Goal: Transaction & Acquisition: Purchase product/service

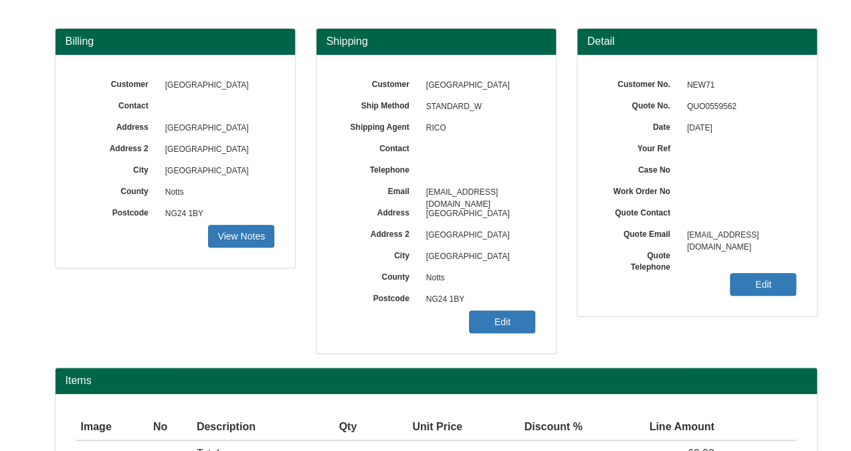
scroll to position [134, 0]
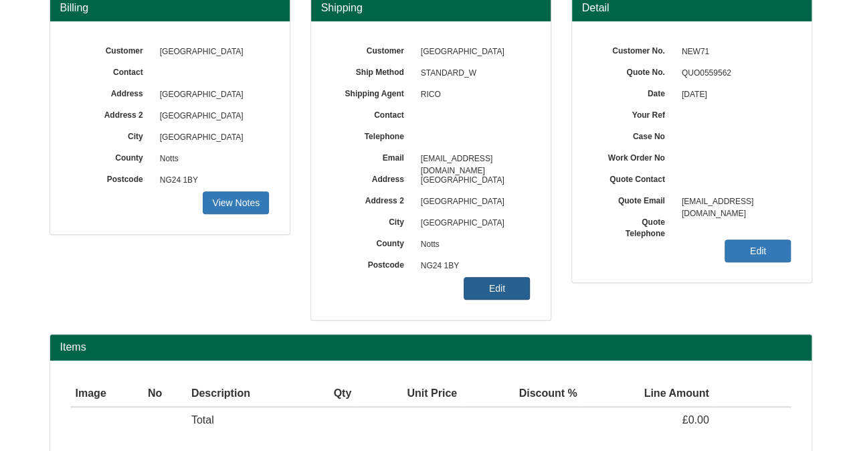
click at [500, 279] on link "Edit" at bounding box center [497, 288] width 66 height 23
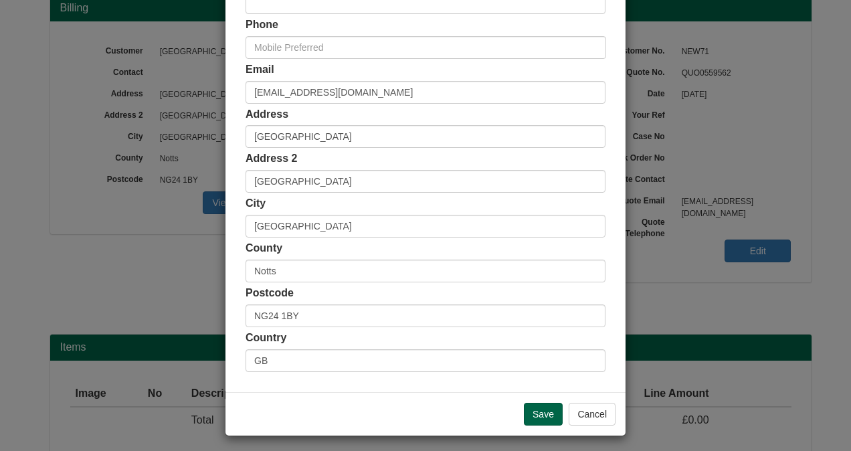
scroll to position [289, 0]
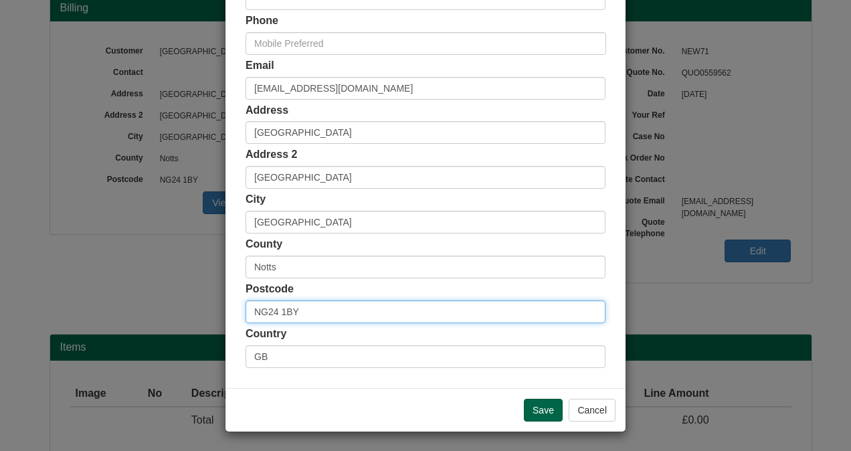
drag, startPoint x: 269, startPoint y: 313, endPoint x: 230, endPoint y: 320, distance: 39.4
click at [230, 320] on div "Customer Name Newark & Sherwood District Ship Method Free of Charge £5 Flat Rat…" at bounding box center [425, 79] width 400 height 618
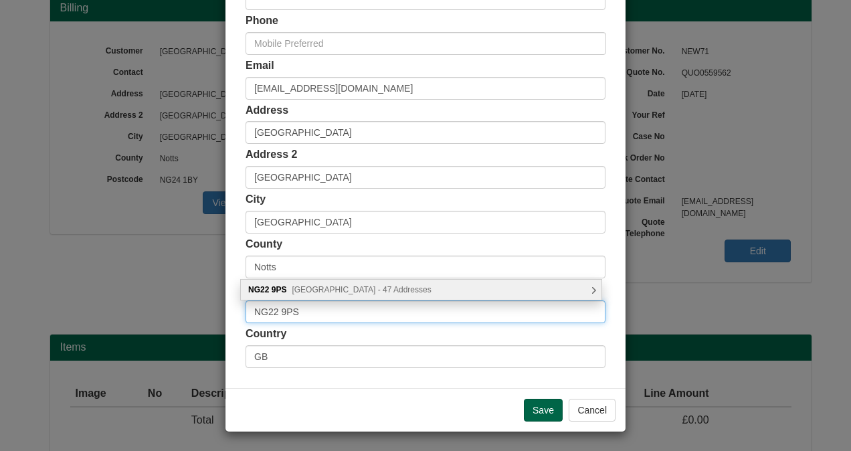
type input "NG22 9PS"
click at [587, 292] on div "NG22 9PS Sycamore Road, Newark - 47 Addresses" at bounding box center [421, 290] width 361 height 20
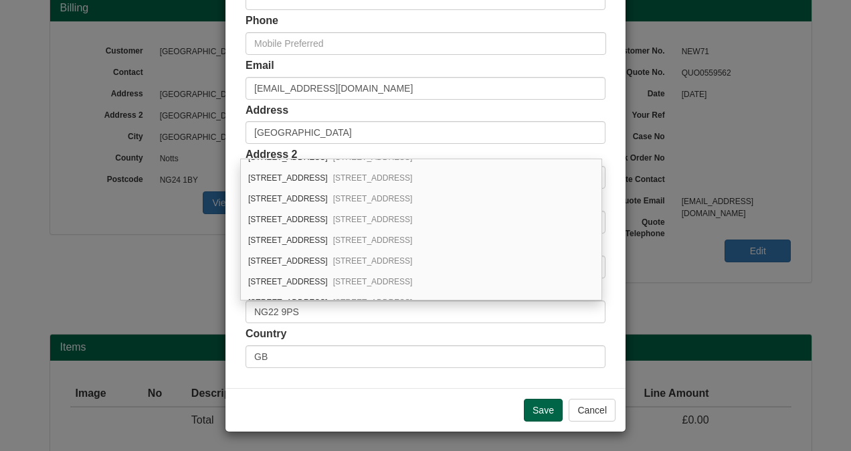
scroll to position [0, 0]
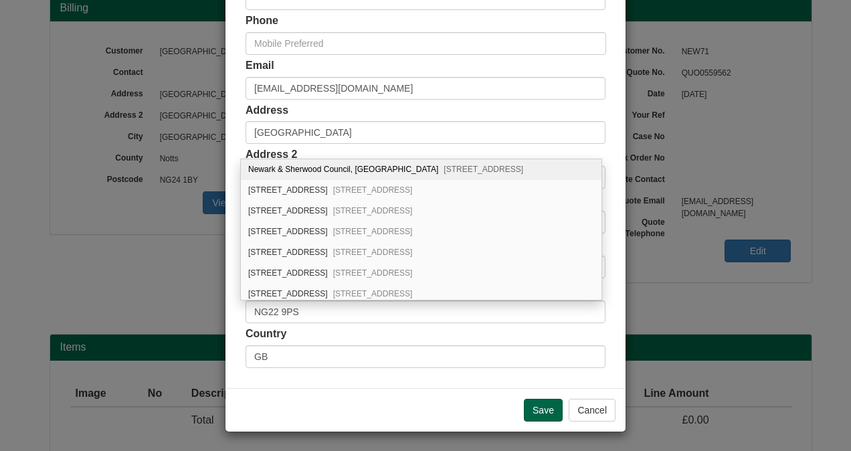
click at [368, 170] on div "Newark & Sherwood Council, Sycamore Road New Ollerton, Newark, NG22 9PS" at bounding box center [421, 169] width 361 height 21
type input "Newark & Sherwood Council, [GEOGRAPHIC_DATA]"
type input "New Ollerton"
type input "[GEOGRAPHIC_DATA]"
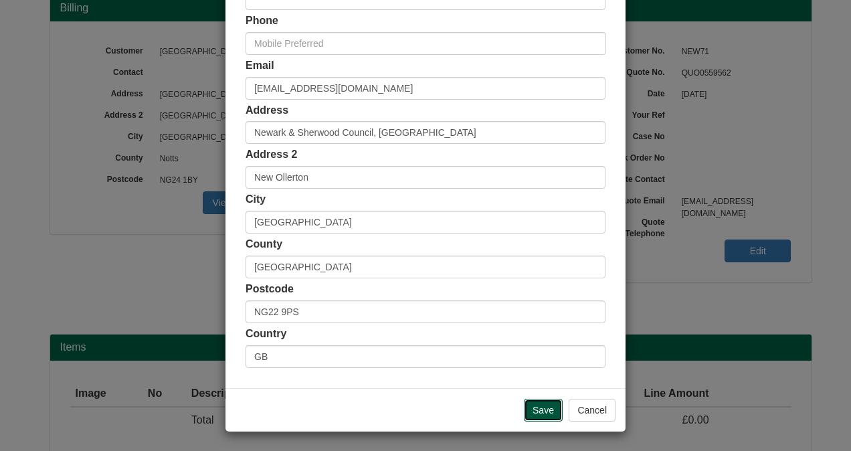
click at [532, 407] on input "Save" at bounding box center [543, 410] width 39 height 23
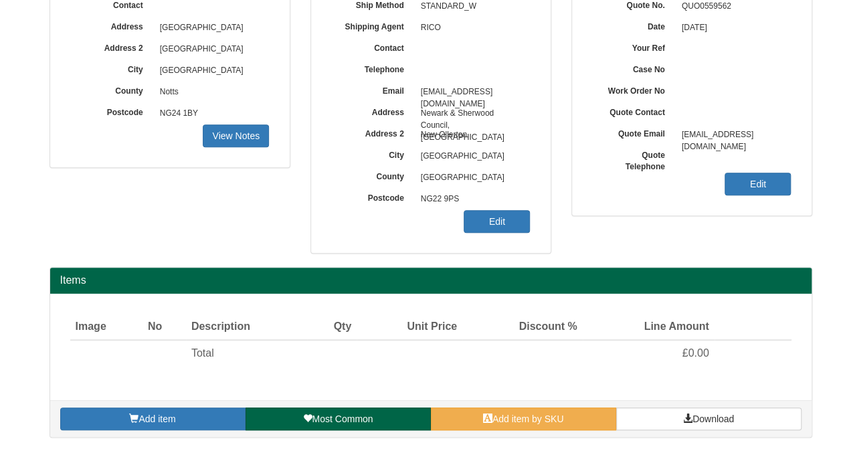
scroll to position [198, 0]
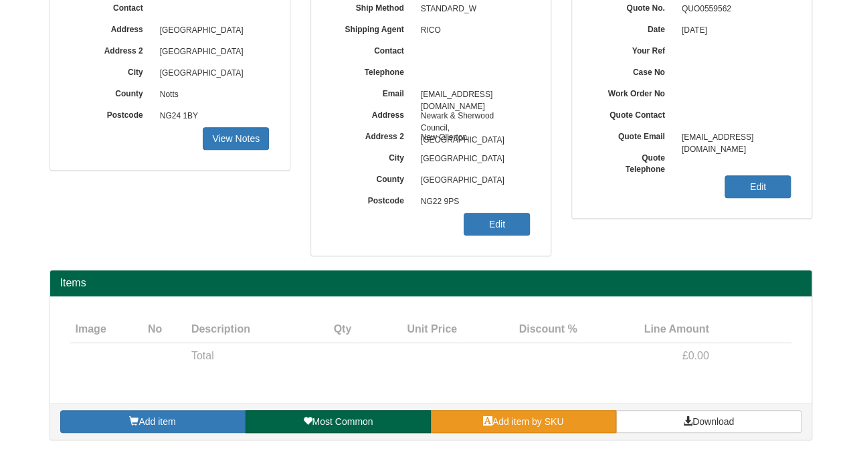
click at [535, 417] on span "Add item by SKU" at bounding box center [528, 421] width 72 height 11
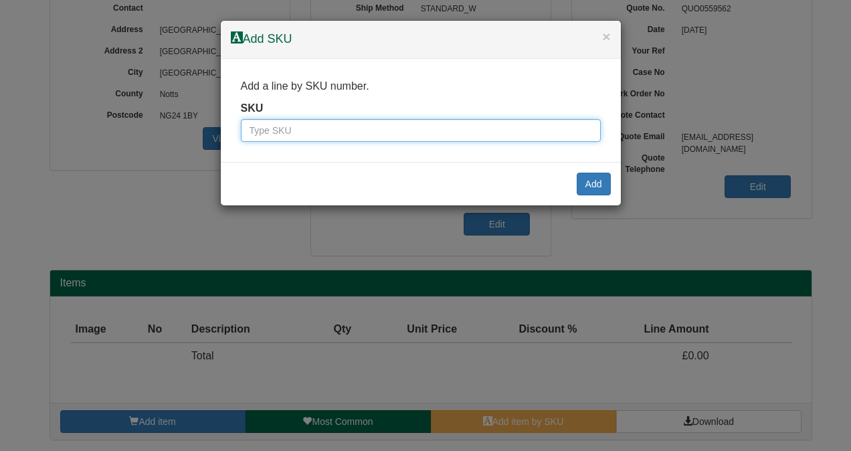
click at [370, 126] on input "text" at bounding box center [421, 130] width 360 height 23
type input "9900002"
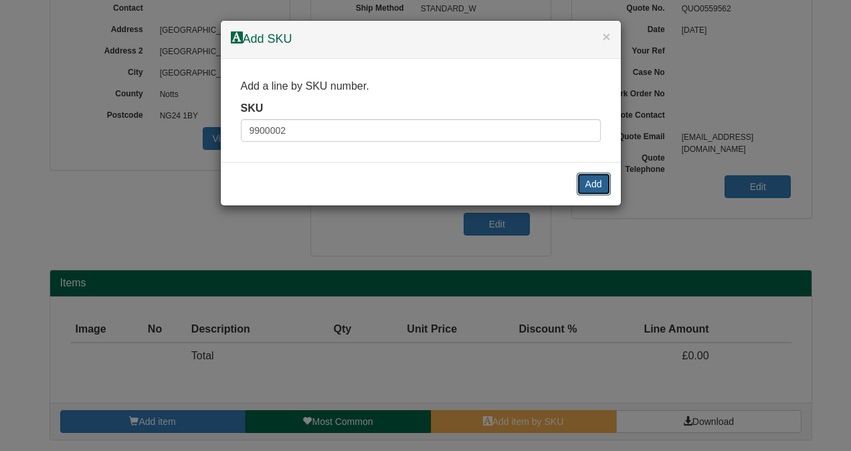
click at [585, 188] on button "Add" at bounding box center [594, 184] width 34 height 23
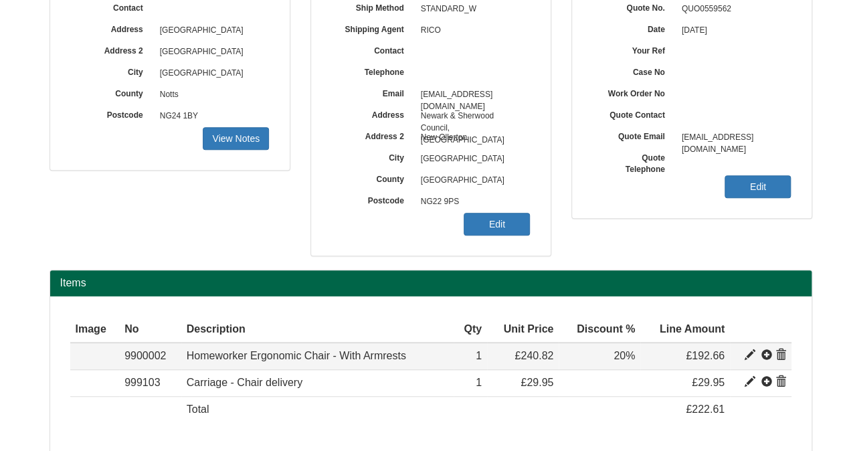
click at [783, 355] on span at bounding box center [780, 355] width 11 height 11
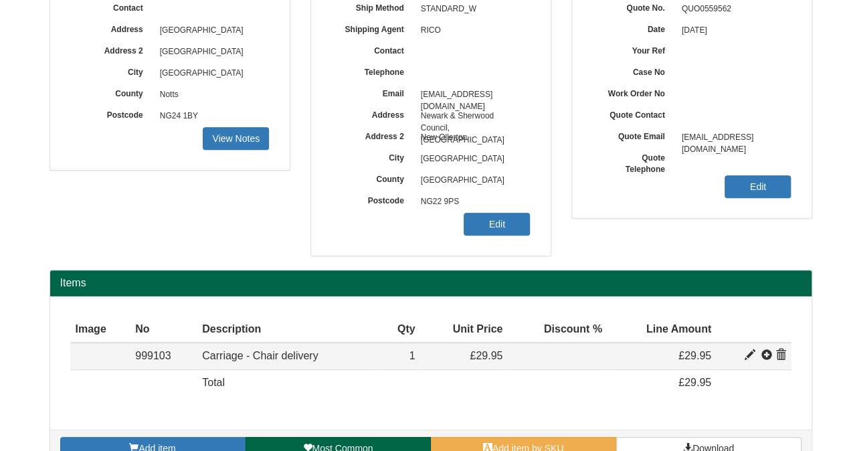
click at [781, 357] on span at bounding box center [780, 355] width 11 height 11
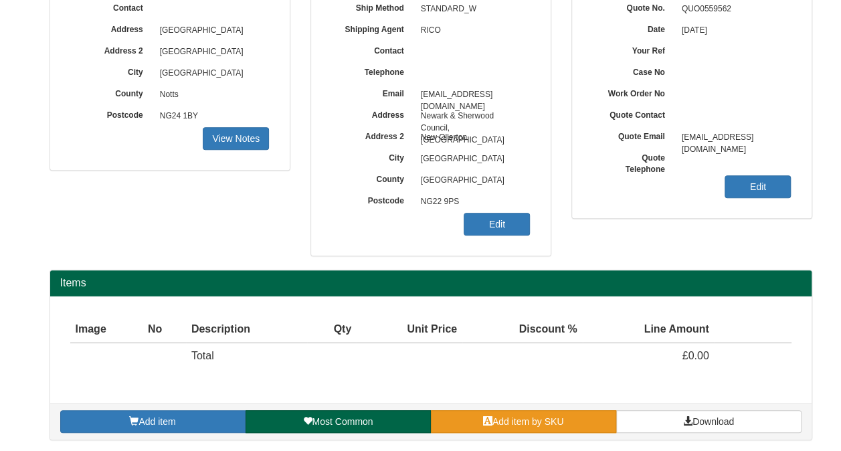
click at [534, 416] on span "Add item by SKU" at bounding box center [528, 421] width 72 height 11
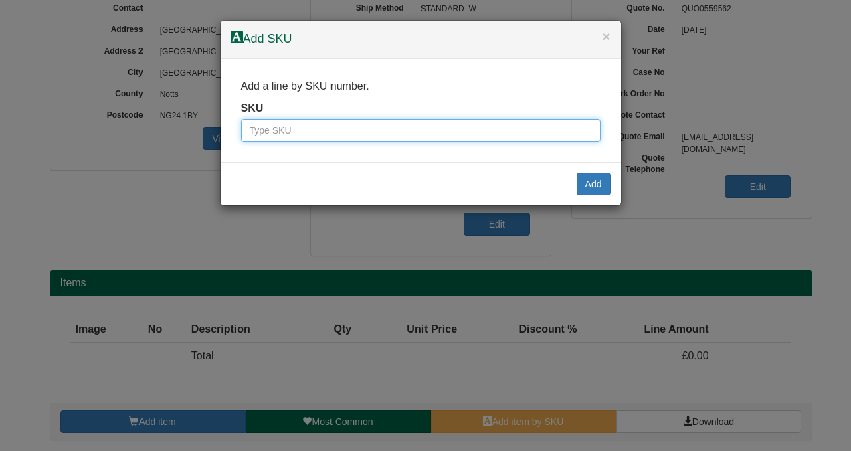
click at [336, 129] on input "text" at bounding box center [421, 130] width 360 height 23
type input "9900004"
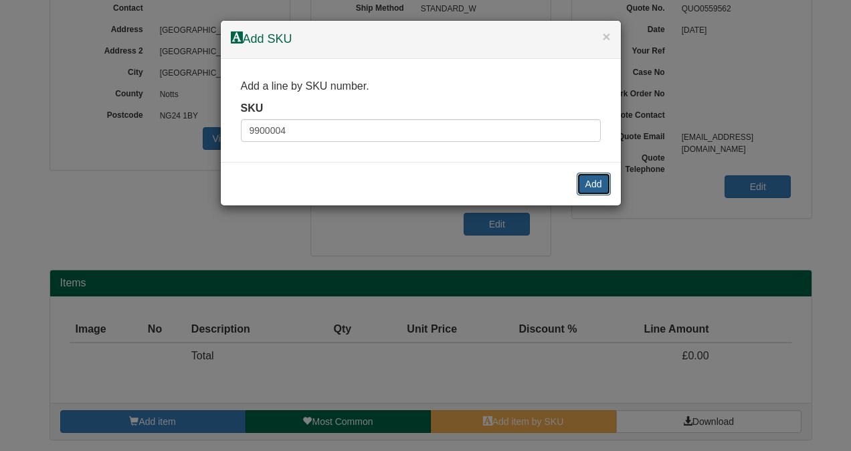
click at [595, 188] on button "Add" at bounding box center [594, 184] width 34 height 23
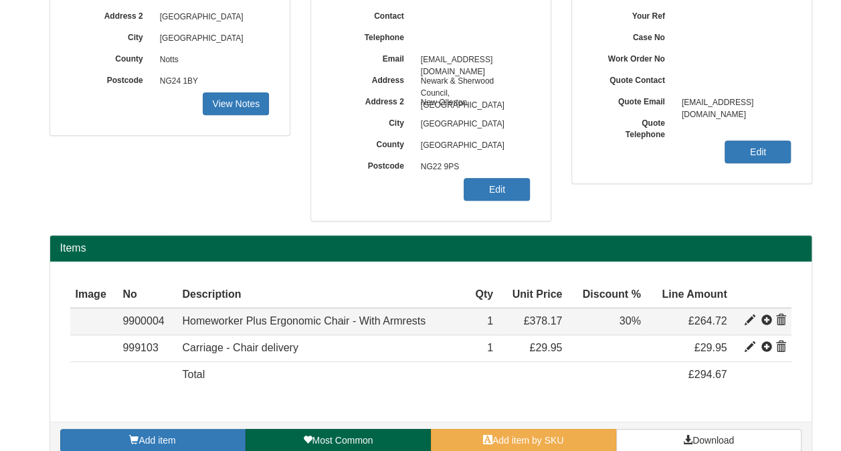
scroll to position [251, 0]
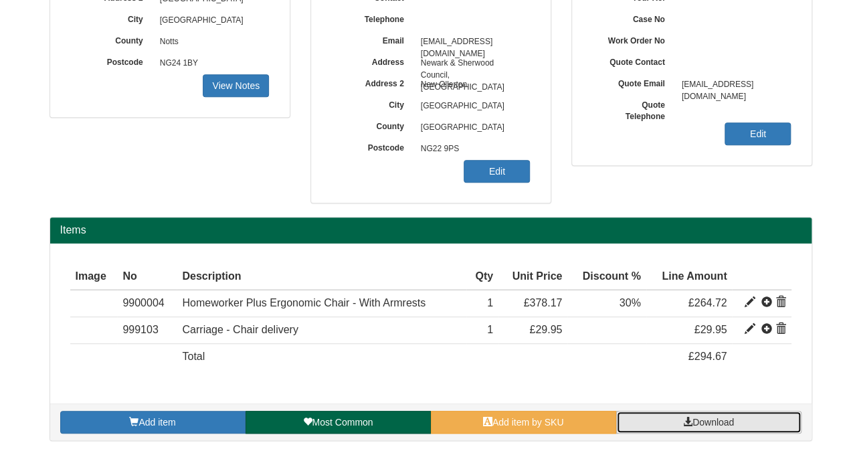
click at [700, 417] on span "Download" at bounding box center [712, 422] width 41 height 11
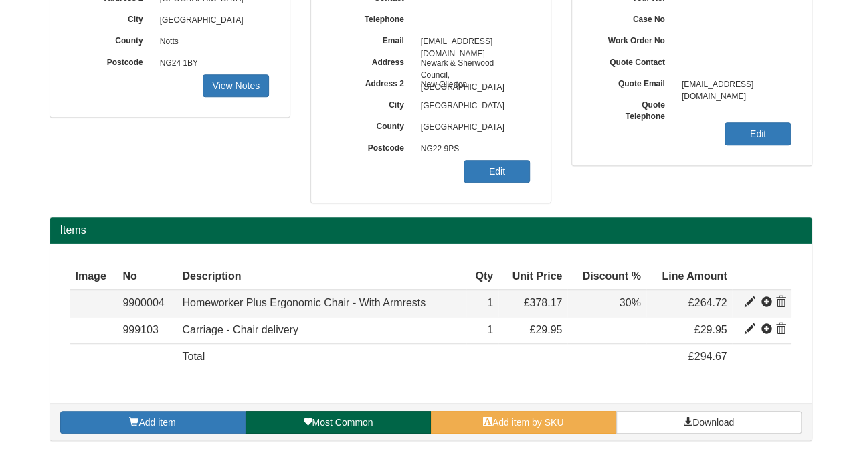
click at [765, 298] on span at bounding box center [766, 302] width 11 height 11
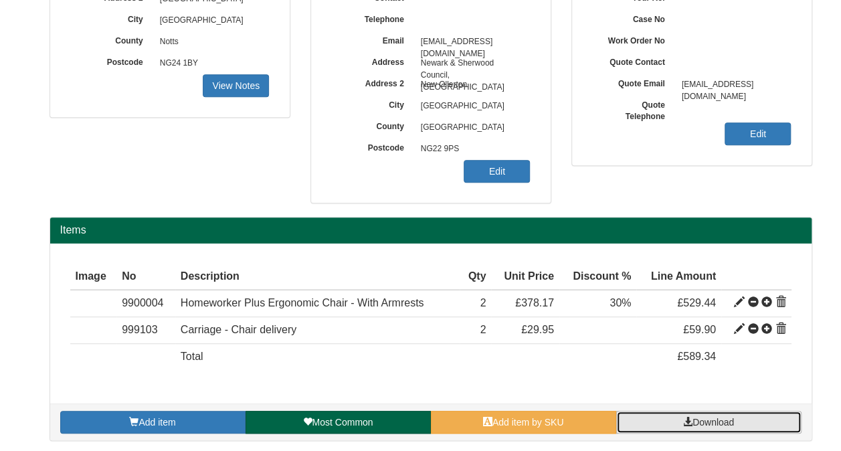
click at [716, 417] on span "Download" at bounding box center [712, 422] width 41 height 11
